Goal: Check status: Check status

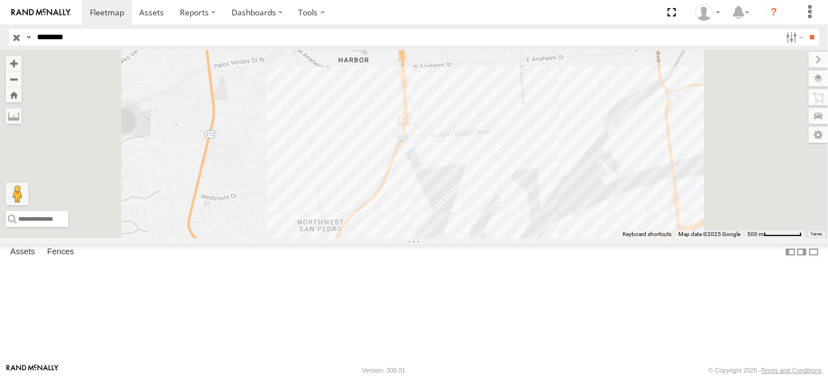
drag, startPoint x: 92, startPoint y: 38, endPoint x: 10, endPoint y: 31, distance: 82.3
click at [10, 31] on div "Search Query Asset ID Asset Label Registration Manufacturer Model VIN Job ID Dr…" at bounding box center [407, 37] width 797 height 17
paste input "text"
type input "********"
click at [806, 29] on input "**" at bounding box center [812, 37] width 13 height 17
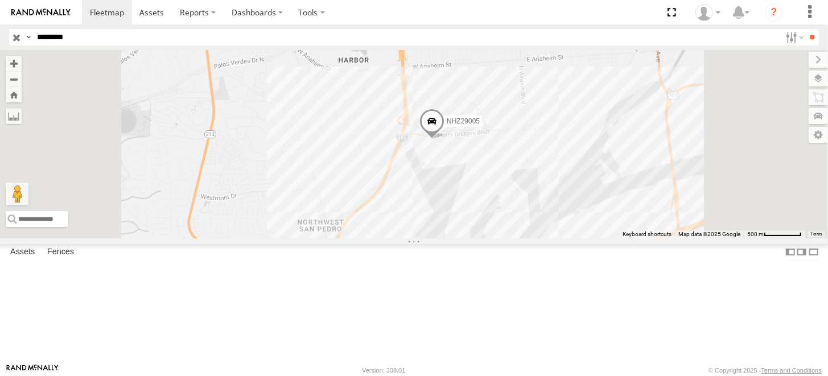
click at [0, 0] on div "NHZ29005 All Assets" at bounding box center [0, 0] width 0 height 0
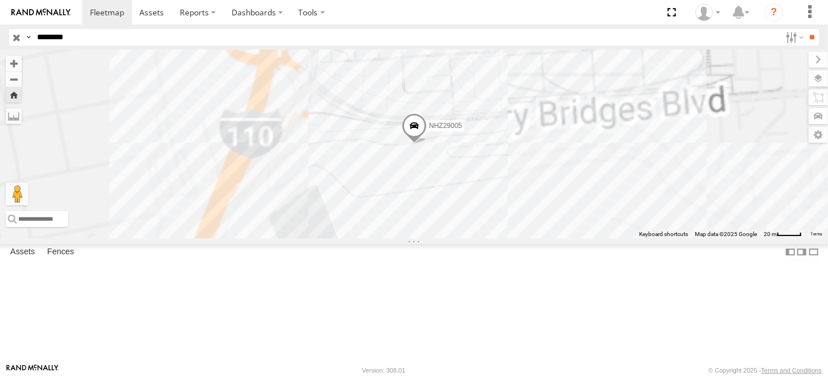
click at [426, 144] on span at bounding box center [413, 128] width 25 height 31
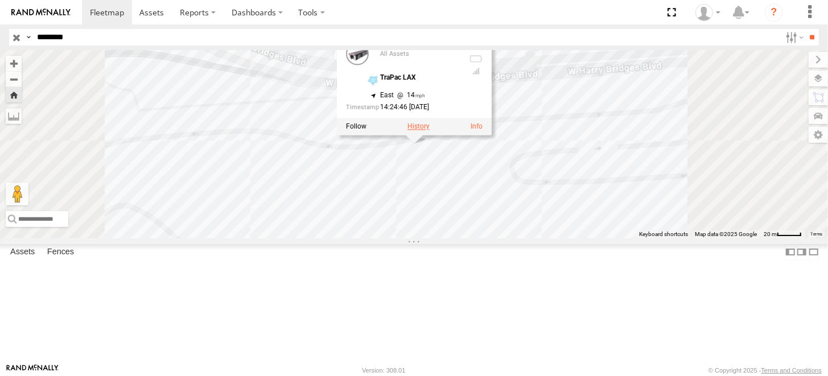
click at [430, 131] on label at bounding box center [419, 127] width 22 height 8
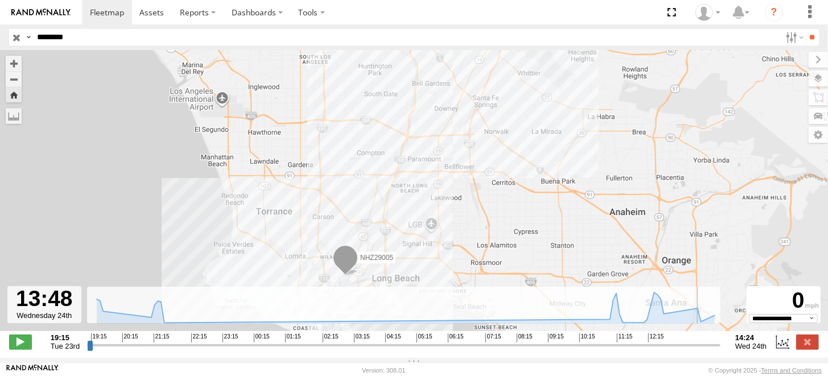
drag, startPoint x: 555, startPoint y: 351, endPoint x: 697, endPoint y: 355, distance: 142.4
click at [697, 351] on input "range" at bounding box center [404, 345] width 634 height 11
drag, startPoint x: 163, startPoint y: 39, endPoint x: 0, endPoint y: 40, distance: 163.4
click at [0, 40] on header "Search Query Asset ID Asset Label Registration Manufacturer Model VIN Job ID" at bounding box center [414, 37] width 828 height 26
click at [806, 29] on input "**" at bounding box center [812, 37] width 13 height 17
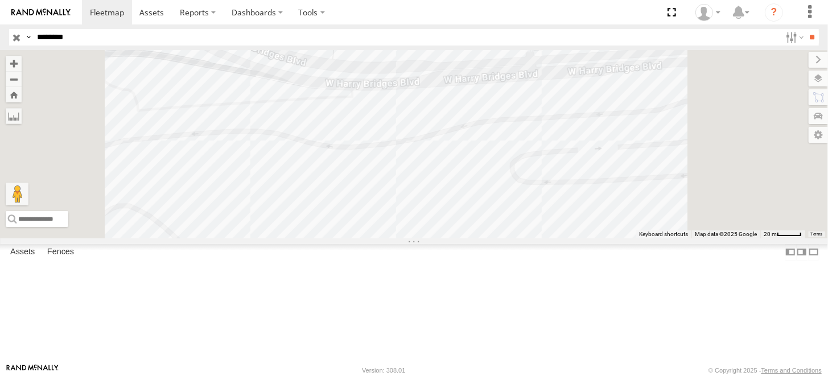
click at [0, 0] on div "NHZ29005 All Assets" at bounding box center [0, 0] width 0 height 0
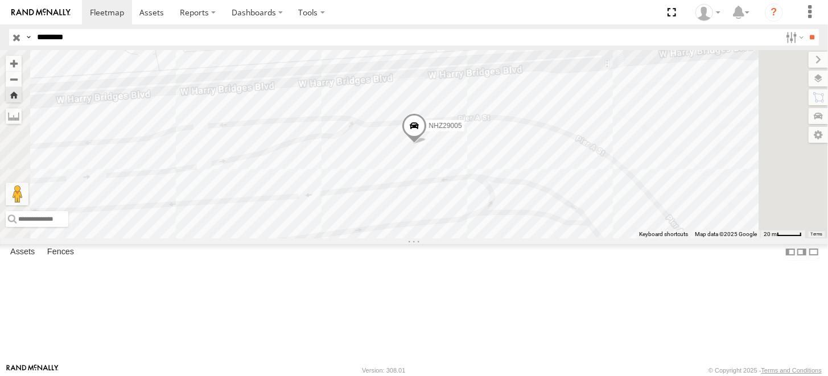
click at [426, 145] on span at bounding box center [413, 129] width 25 height 31
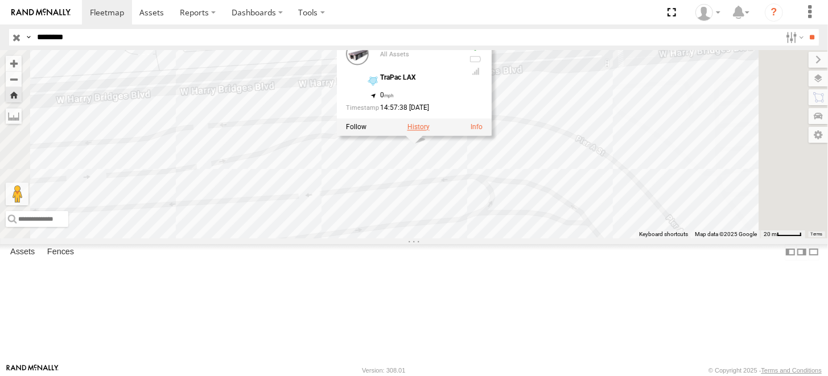
click at [429, 132] on label at bounding box center [418, 128] width 22 height 8
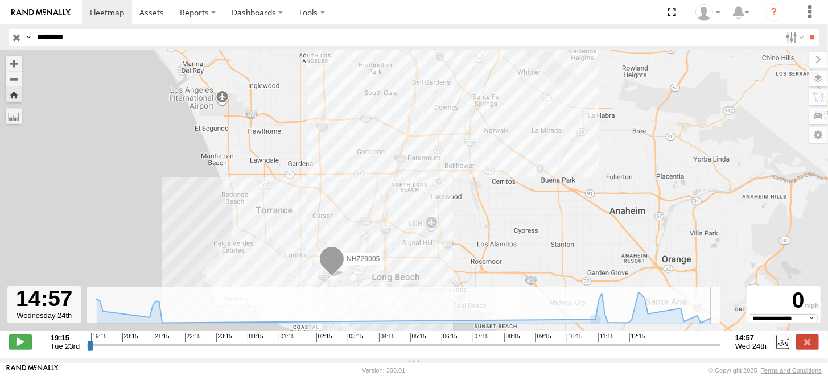
drag, startPoint x: 514, startPoint y: 351, endPoint x: 731, endPoint y: 348, distance: 216.9
click at [721, 348] on input "range" at bounding box center [404, 345] width 634 height 11
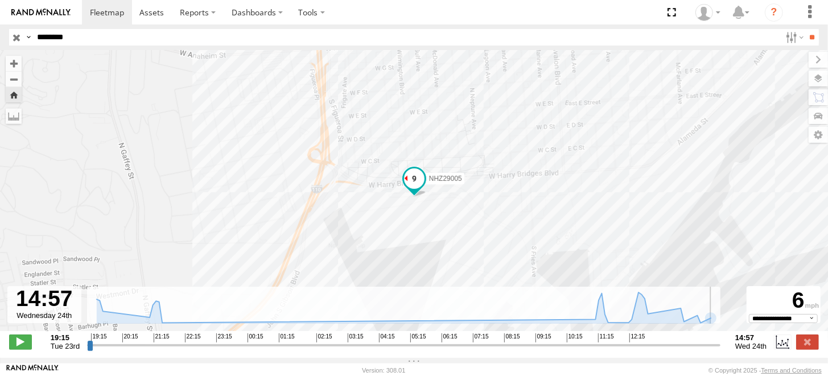
type input "**********"
click at [721, 351] on input "range" at bounding box center [404, 345] width 634 height 11
drag, startPoint x: 171, startPoint y: 34, endPoint x: 55, endPoint y: 34, distance: 116.1
click at [55, 34] on input "********" at bounding box center [406, 37] width 749 height 17
type input "********"
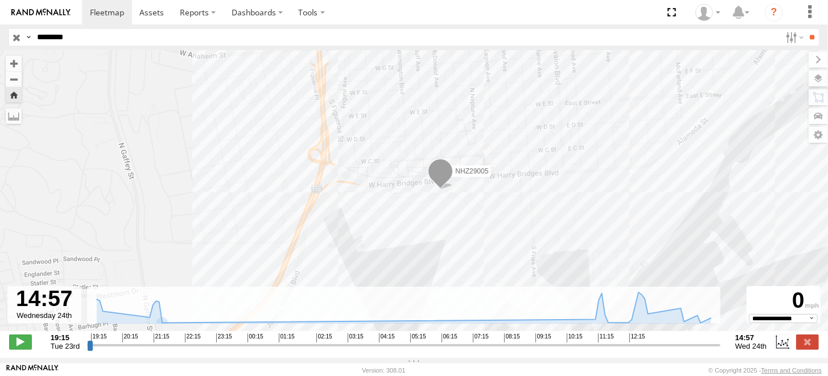
click at [806, 29] on input "**" at bounding box center [812, 37] width 13 height 17
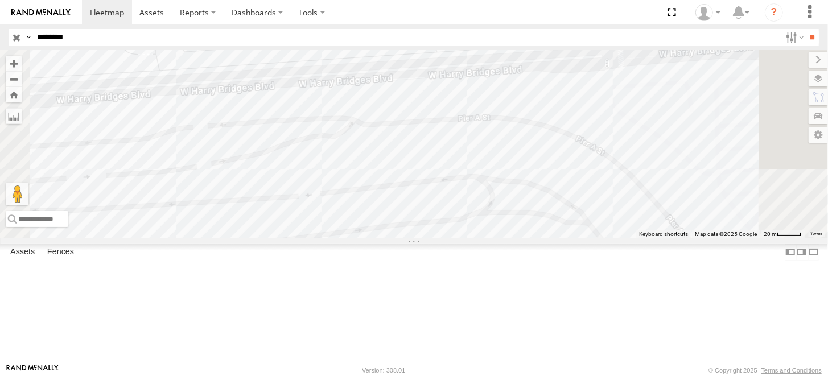
click at [0, 0] on div "All Assets" at bounding box center [0, 0] width 0 height 0
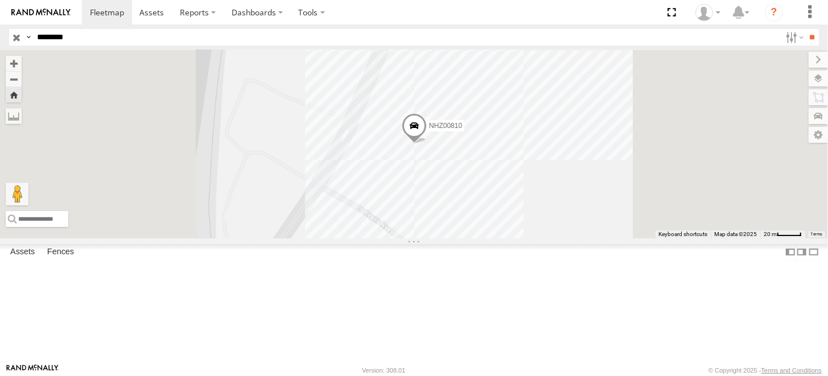
click at [427, 144] on span at bounding box center [414, 128] width 25 height 31
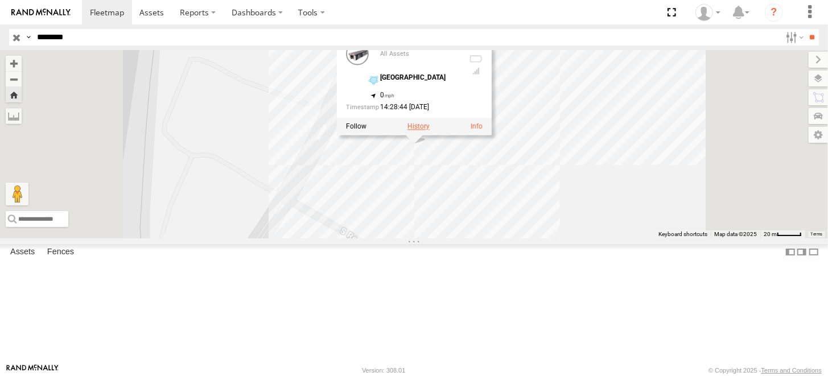
click at [430, 131] on label at bounding box center [419, 127] width 22 height 8
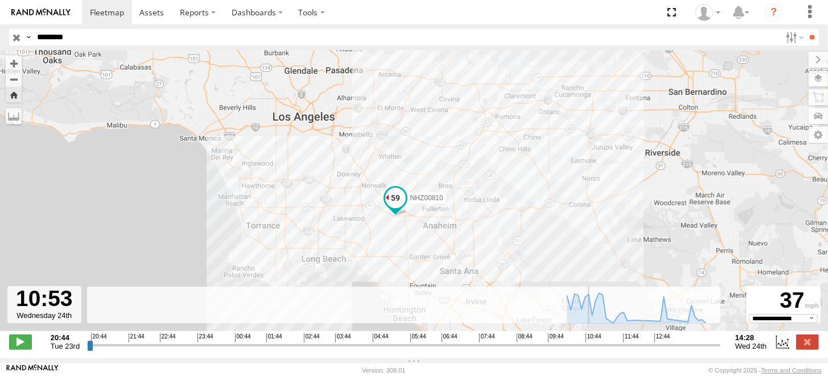
drag, startPoint x: 700, startPoint y: 352, endPoint x: 590, endPoint y: 354, distance: 109.9
click at [590, 351] on input "range" at bounding box center [404, 345] width 634 height 11
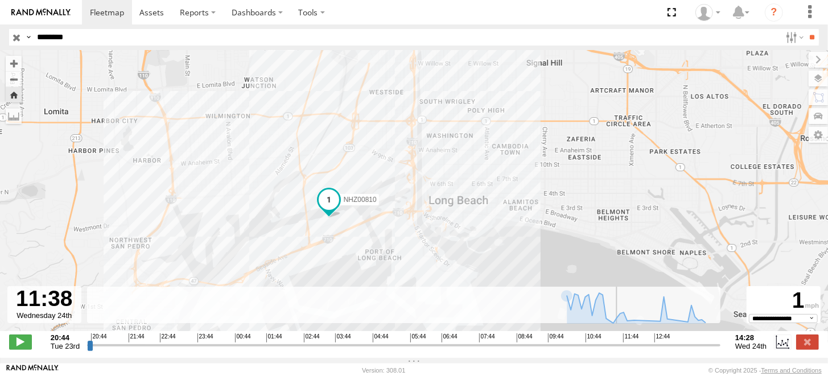
drag, startPoint x: 588, startPoint y: 354, endPoint x: 617, endPoint y: 356, distance: 29.1
click at [617, 351] on input "range" at bounding box center [404, 345] width 634 height 11
click at [323, 229] on div "NHZ00810" at bounding box center [414, 196] width 828 height 293
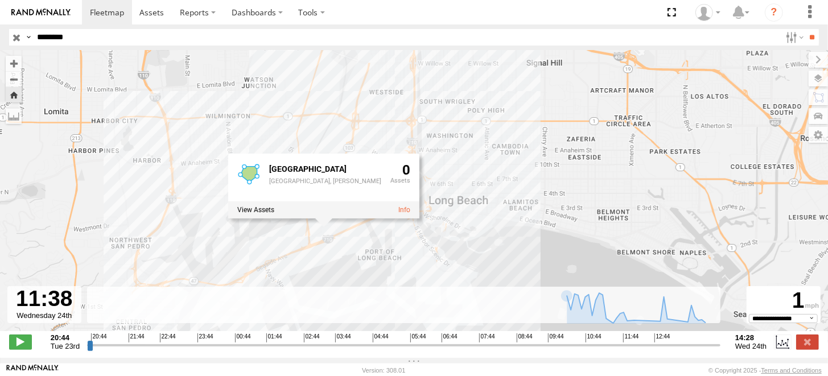
click at [507, 227] on div "NHZ00810 [GEOGRAPHIC_DATA], Pier S 0" at bounding box center [414, 196] width 828 height 293
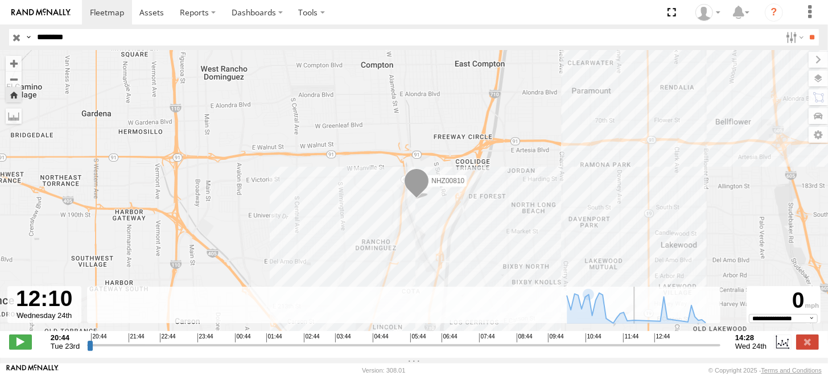
drag, startPoint x: 618, startPoint y: 350, endPoint x: 636, endPoint y: 351, distance: 18.2
click at [636, 351] on input "range" at bounding box center [404, 345] width 634 height 11
drag, startPoint x: 638, startPoint y: 352, endPoint x: 642, endPoint y: 347, distance: 6.5
click at [642, 347] on input "range" at bounding box center [404, 345] width 634 height 11
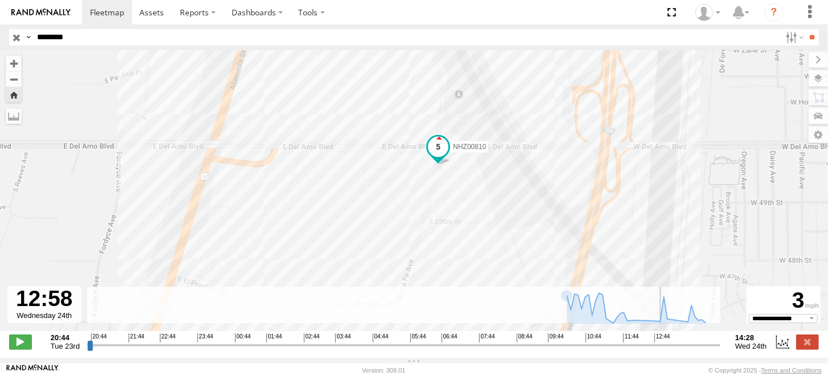
drag, startPoint x: 640, startPoint y: 354, endPoint x: 664, endPoint y: 351, distance: 24.2
click at [664, 351] on input "range" at bounding box center [404, 345] width 634 height 11
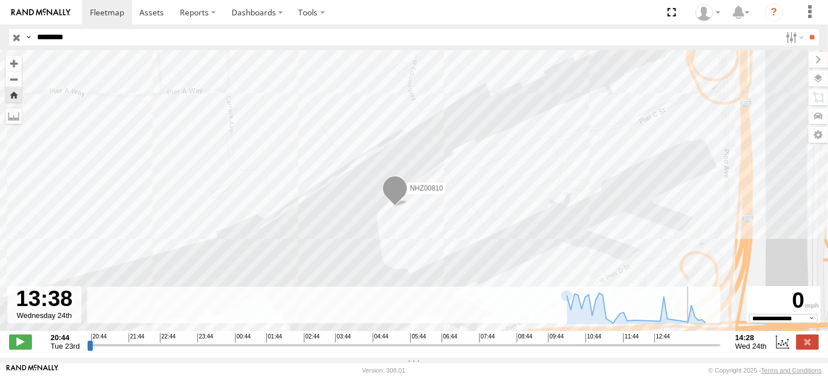
drag, startPoint x: 665, startPoint y: 350, endPoint x: 688, endPoint y: 350, distance: 22.8
click at [688, 350] on input "range" at bounding box center [404, 345] width 634 height 11
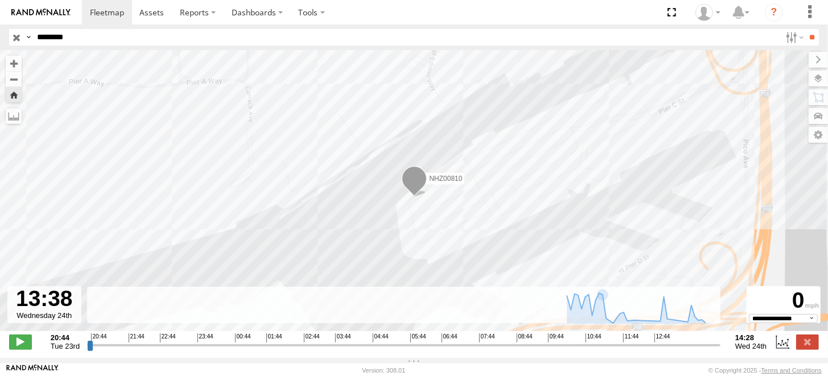
click at [509, 198] on div "NHZ00810" at bounding box center [414, 196] width 828 height 293
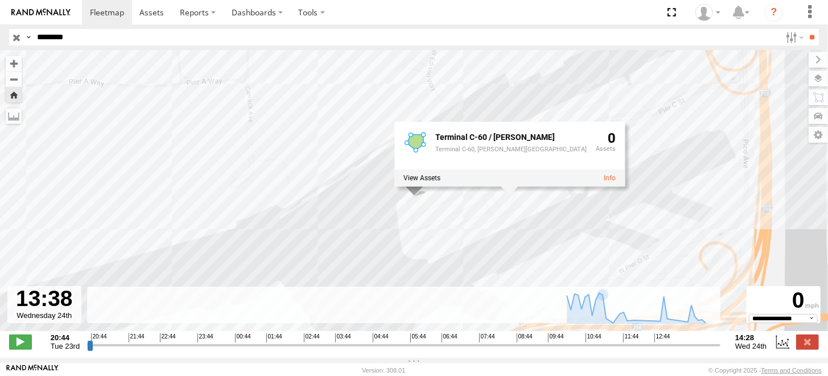
click at [533, 240] on div "NHZ00810 Terminal C-60 / [PERSON_NAME] Terminal C-60, [PERSON_NAME] Terminal 0" at bounding box center [414, 196] width 828 height 293
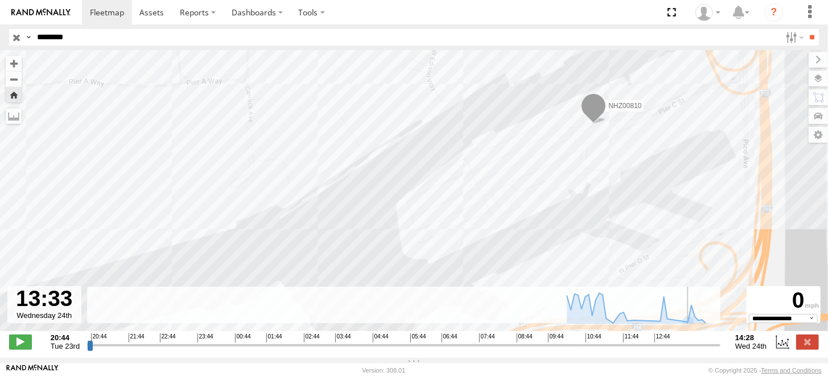
click at [685, 351] on input "range" at bounding box center [404, 345] width 634 height 11
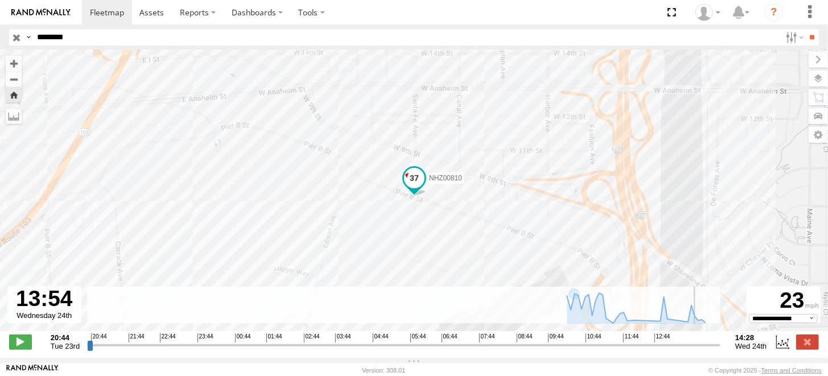
drag, startPoint x: 687, startPoint y: 353, endPoint x: 697, endPoint y: 352, distance: 10.8
click at [697, 351] on input "range" at bounding box center [404, 345] width 634 height 11
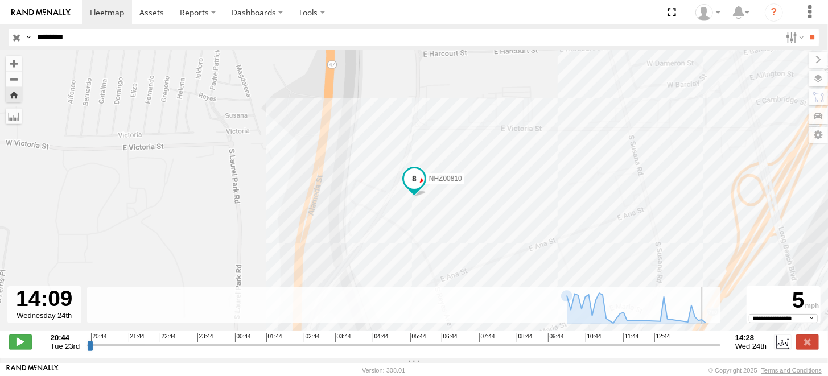
drag, startPoint x: 700, startPoint y: 350, endPoint x: 706, endPoint y: 349, distance: 6.4
type input "**********"
click at [706, 349] on input "range" at bounding box center [404, 345] width 634 height 11
